Goal: Navigation & Orientation: Understand site structure

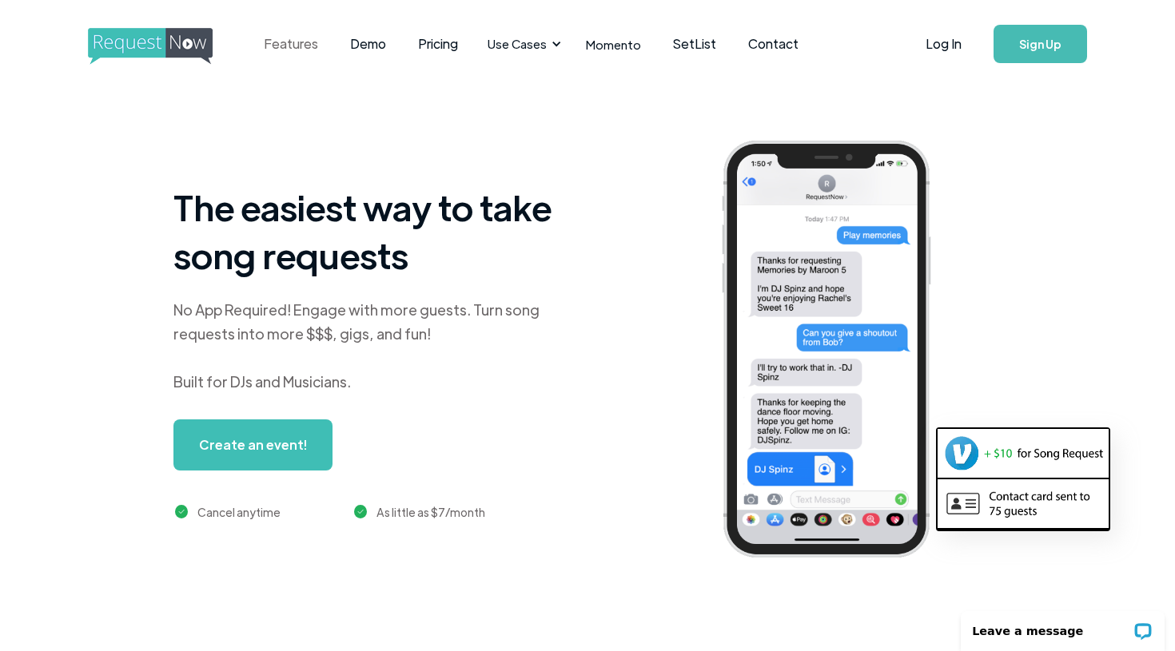
click at [301, 43] on link "Features" at bounding box center [291, 44] width 86 height 50
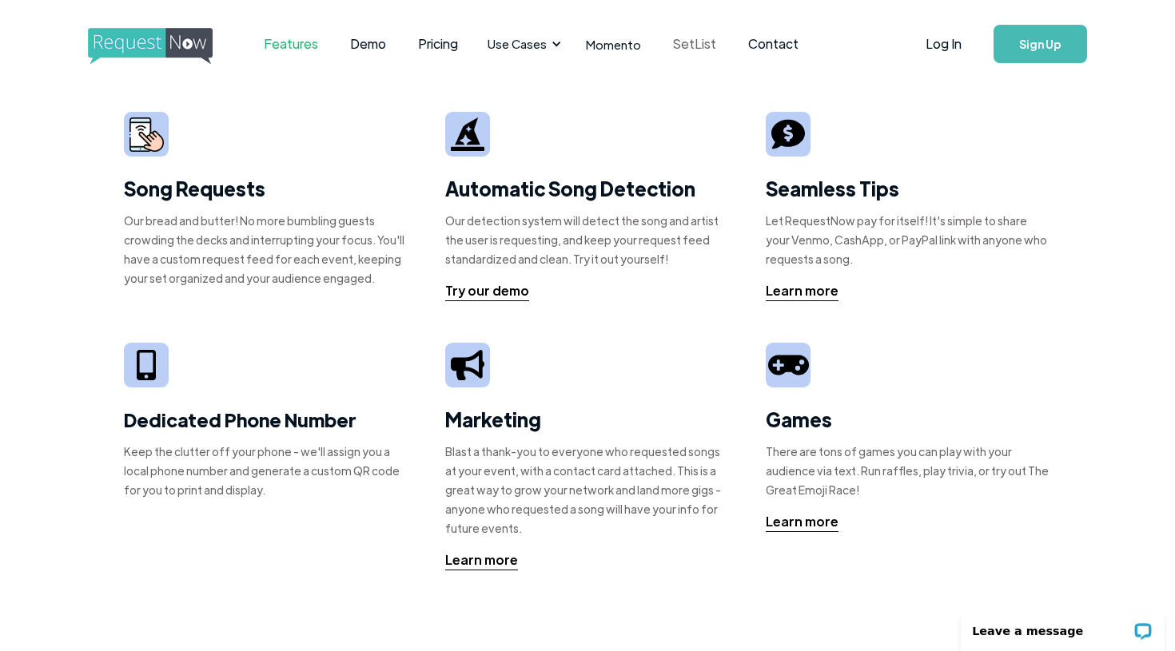
click at [681, 49] on link "SetList" at bounding box center [694, 44] width 75 height 50
click at [700, 39] on link "SetList" at bounding box center [694, 44] width 75 height 50
click at [149, 43] on img "home" at bounding box center [165, 46] width 154 height 37
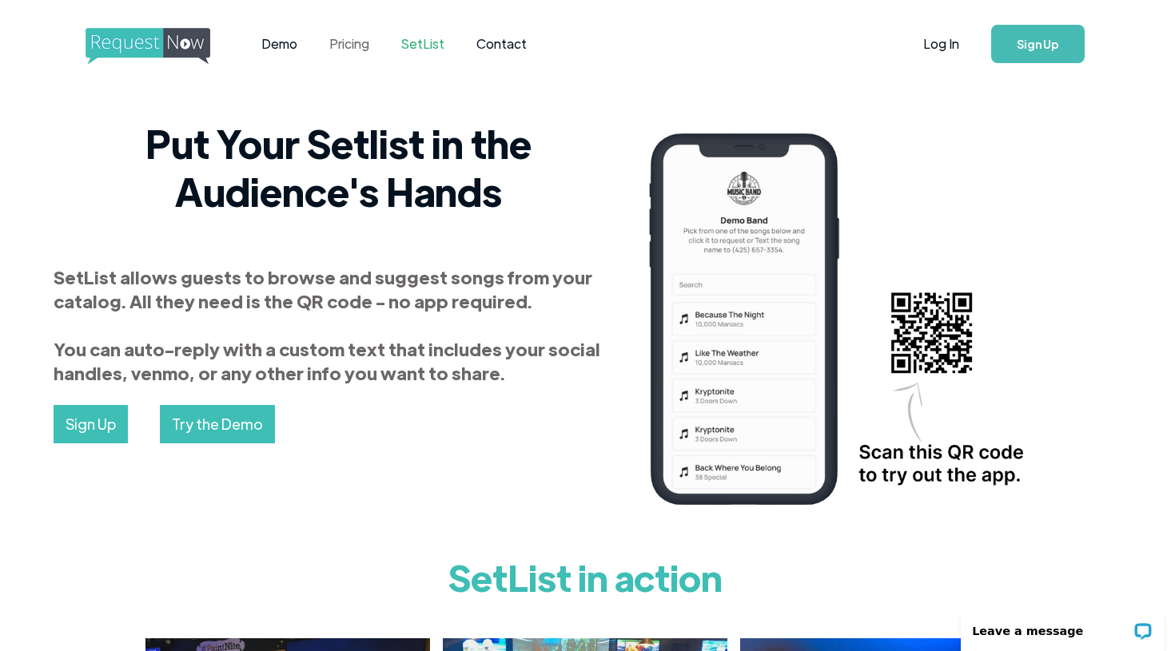
scroll to position [0, 2]
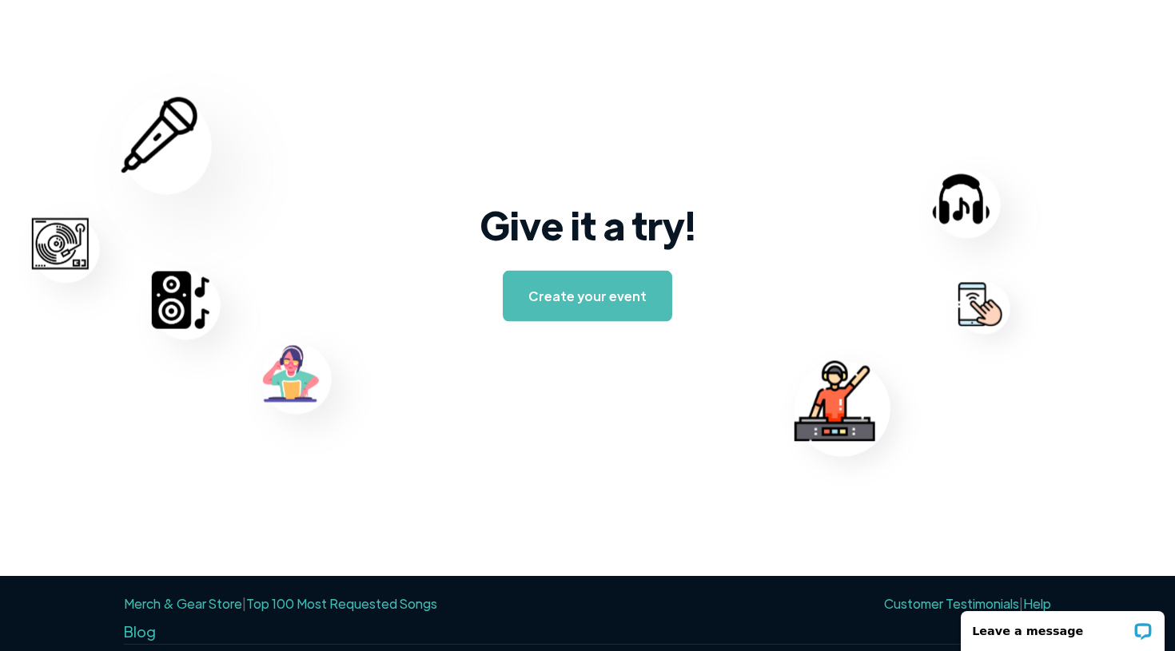
scroll to position [2487, 0]
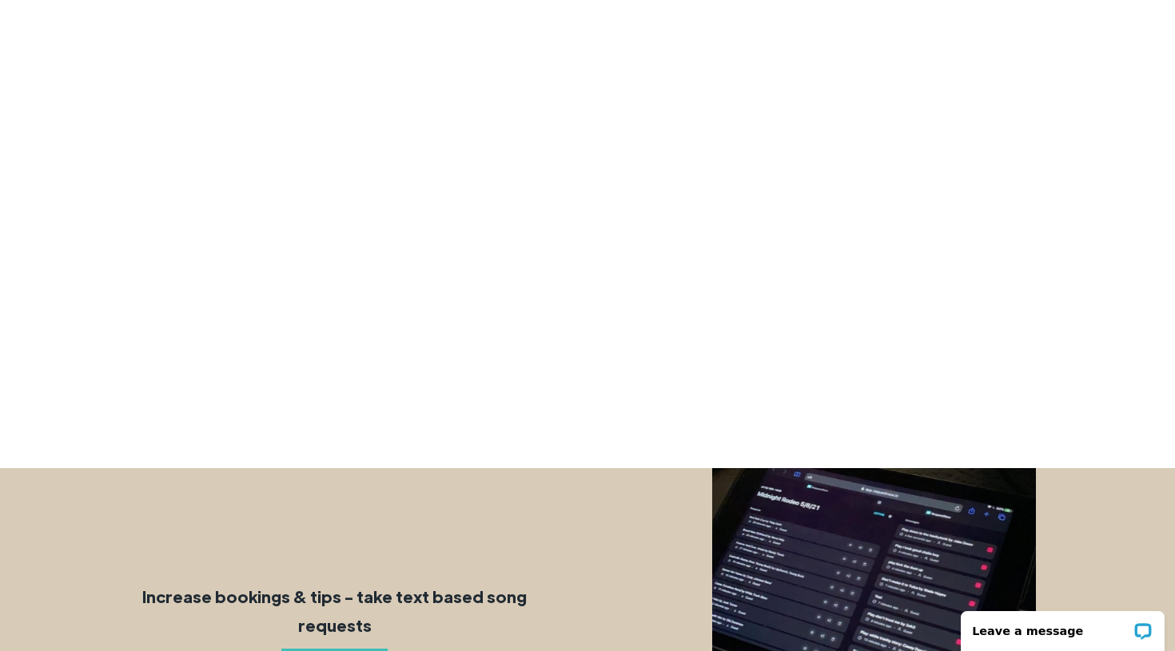
scroll to position [400, 0]
